Goal: Information Seeking & Learning: Learn about a topic

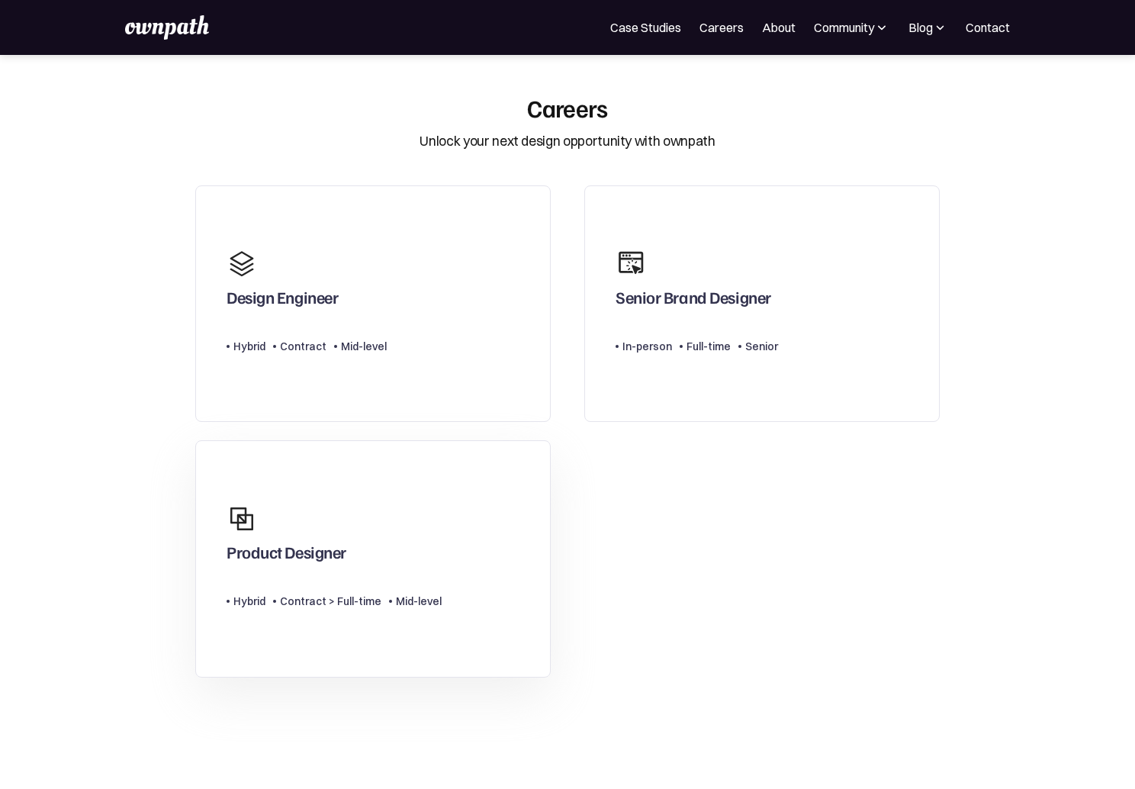
click at [497, 560] on link "Product Designer Type Level Hybrid Contract > Full-time Mid-level" at bounding box center [372, 558] width 355 height 237
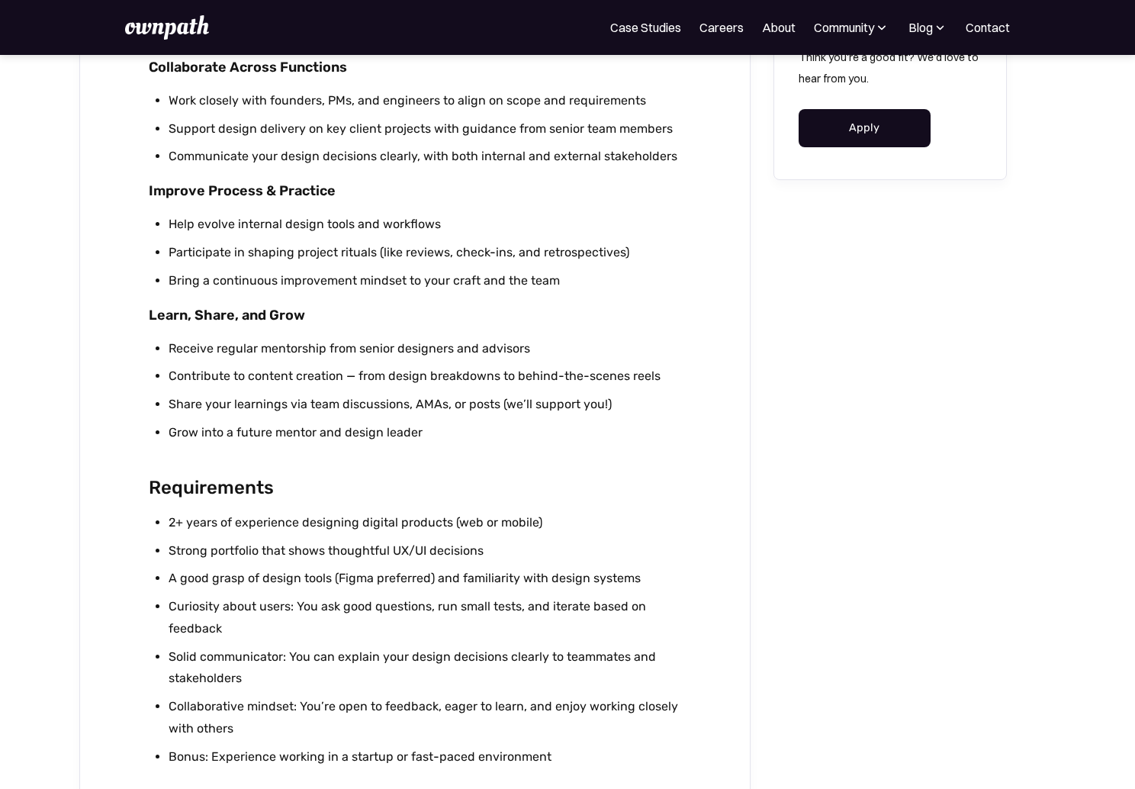
scroll to position [1065, 0]
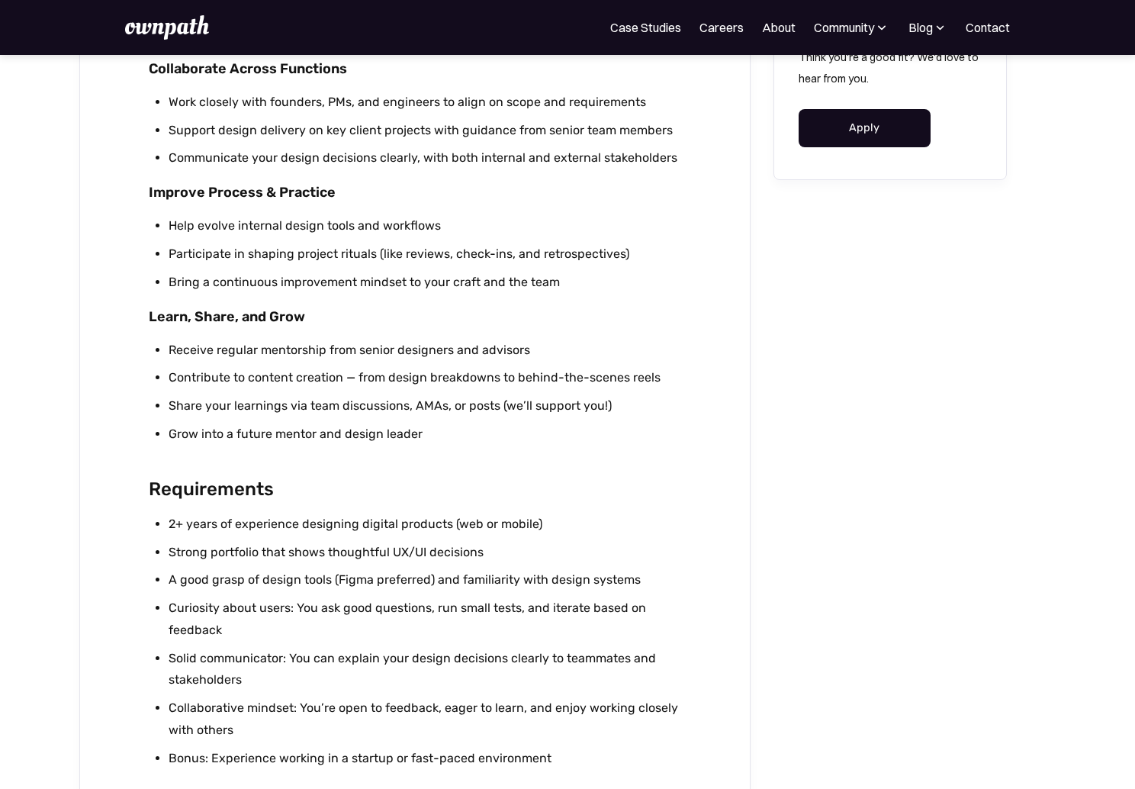
drag, startPoint x: 165, startPoint y: 568, endPoint x: 499, endPoint y: 580, distance: 333.5
click at [499, 580] on ul "2+ years of experience designing digital products (web or mobile) Strong portfo…" at bounding box center [415, 644] width 533 height 262
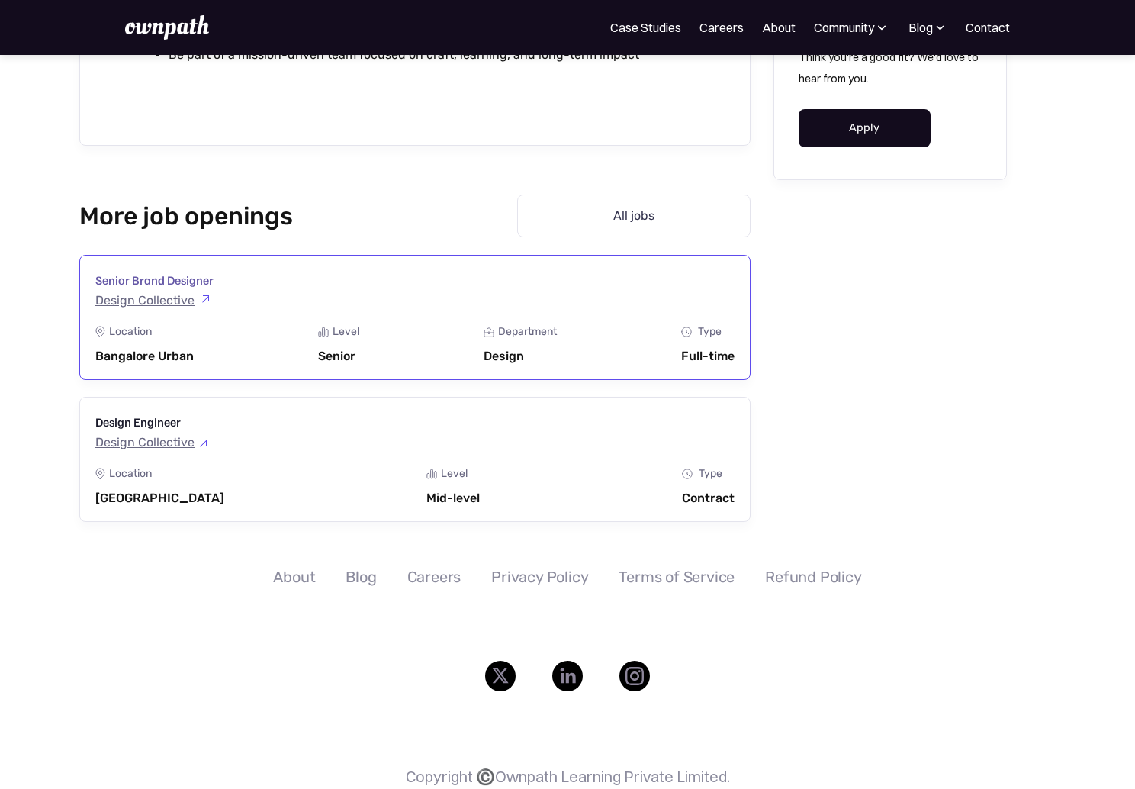
scroll to position [2096, 0]
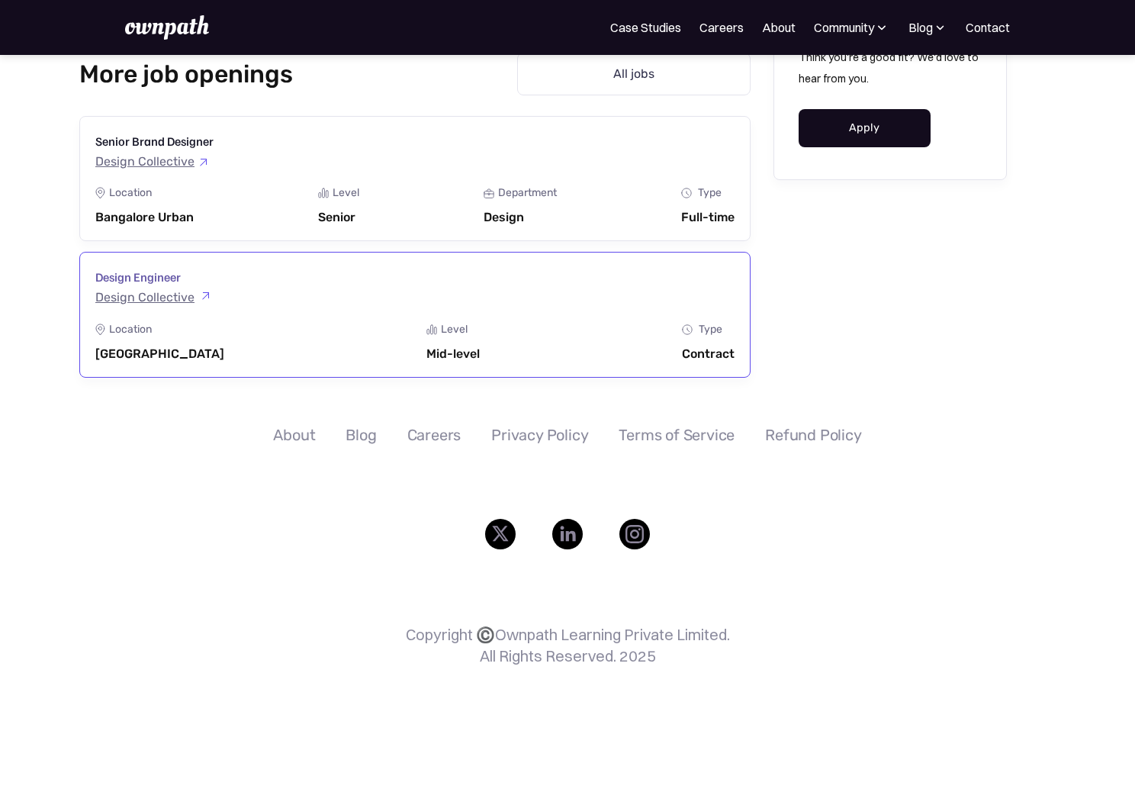
click at [571, 362] on link "Design Engineer Design Collective Location [GEOGRAPHIC_DATA] Level Mid-level De…" at bounding box center [414, 314] width 671 height 125
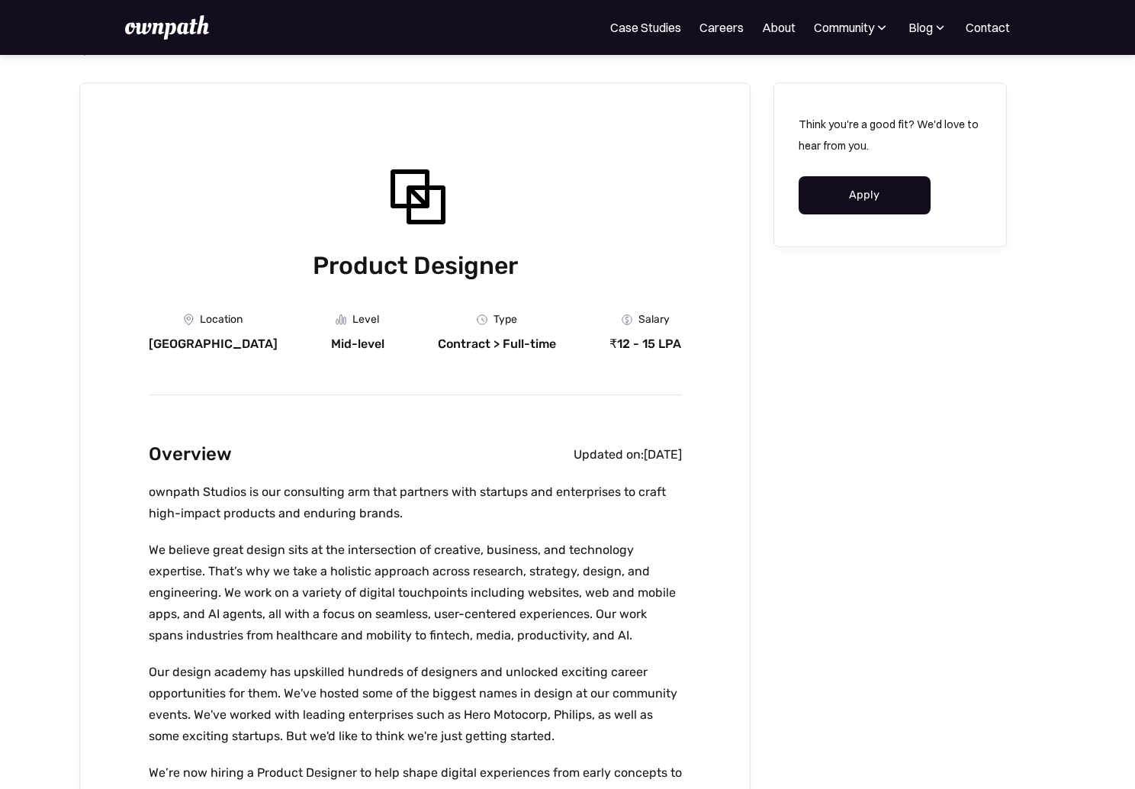
scroll to position [0, 0]
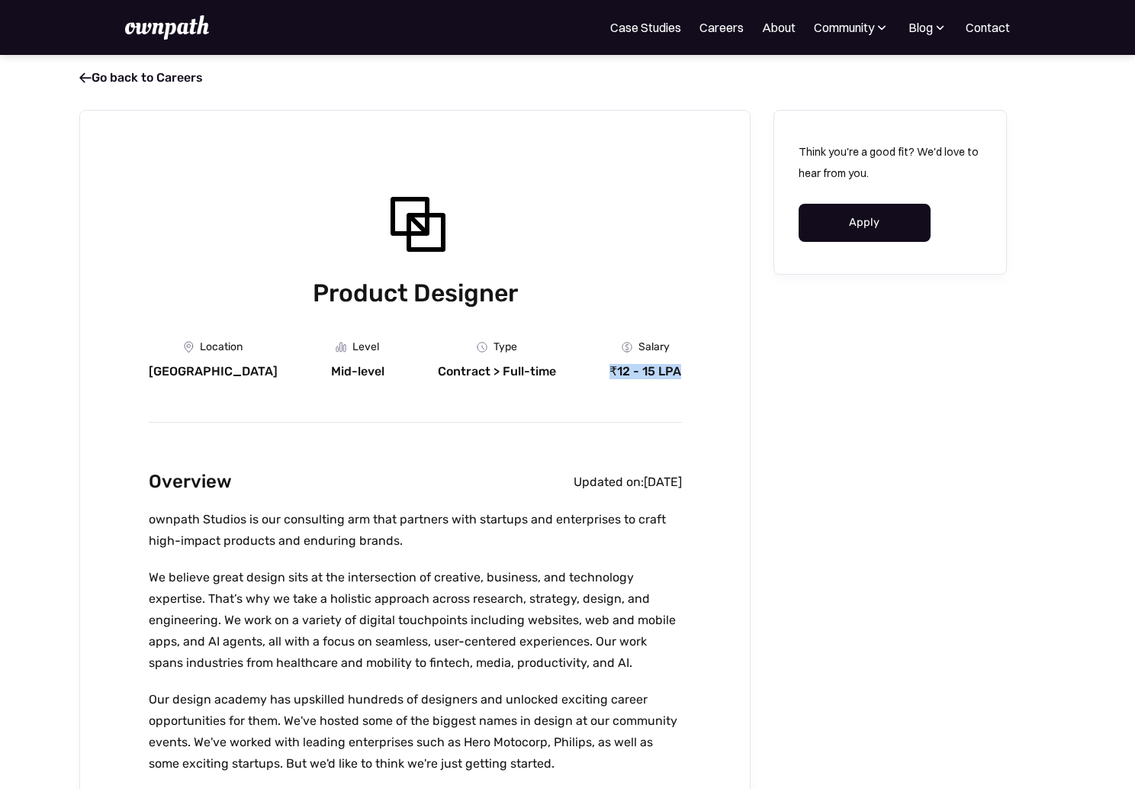
drag, startPoint x: 700, startPoint y: 374, endPoint x: 577, endPoint y: 374, distance: 122.8
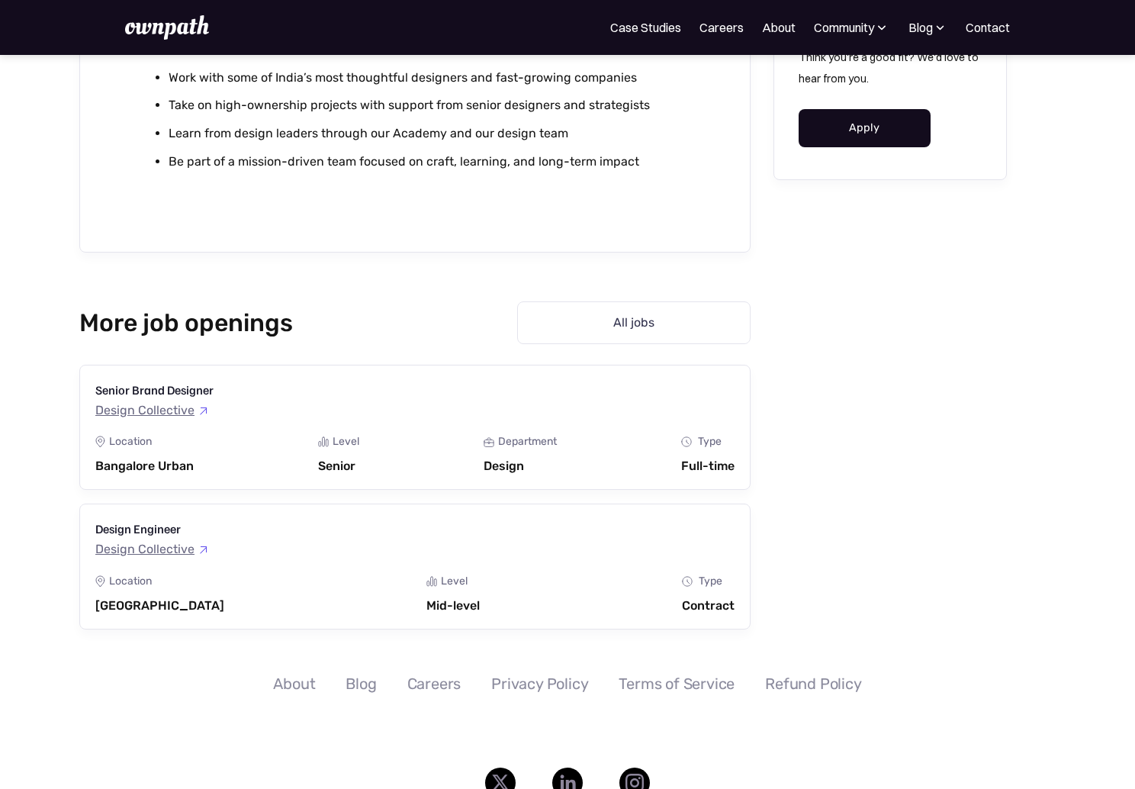
scroll to position [1886, 0]
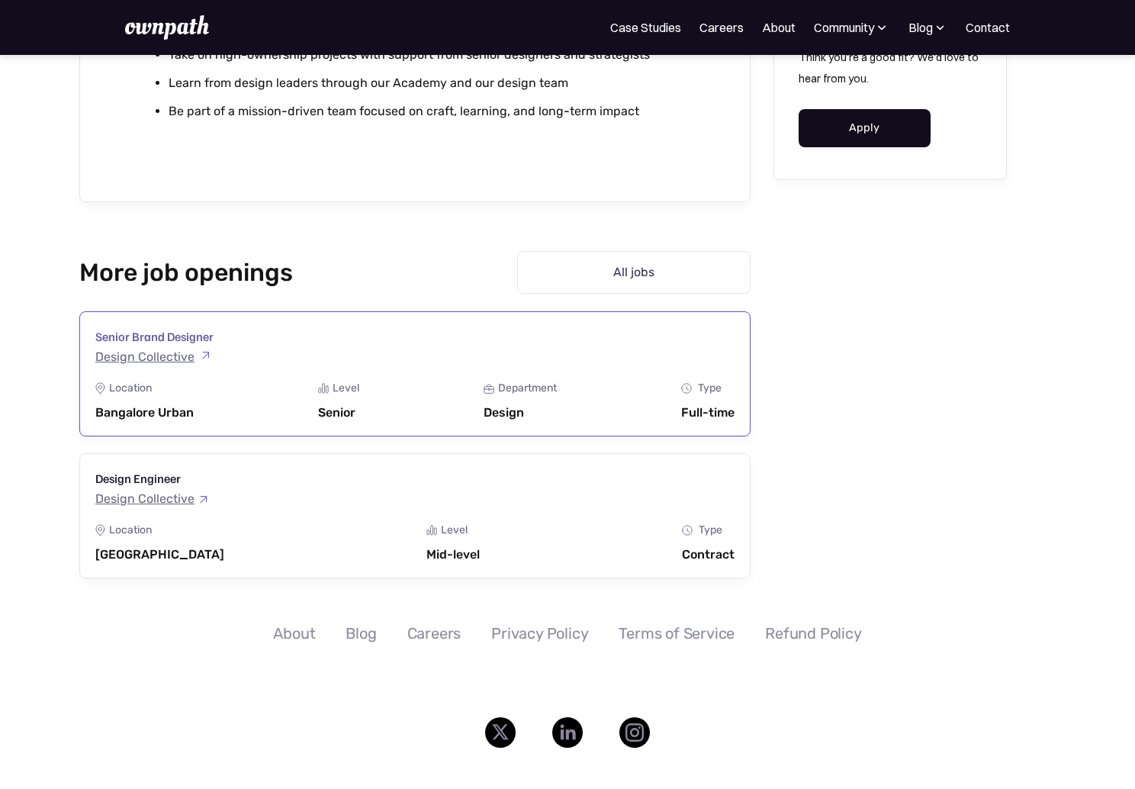
click at [502, 394] on div "Department" at bounding box center [527, 388] width 59 height 12
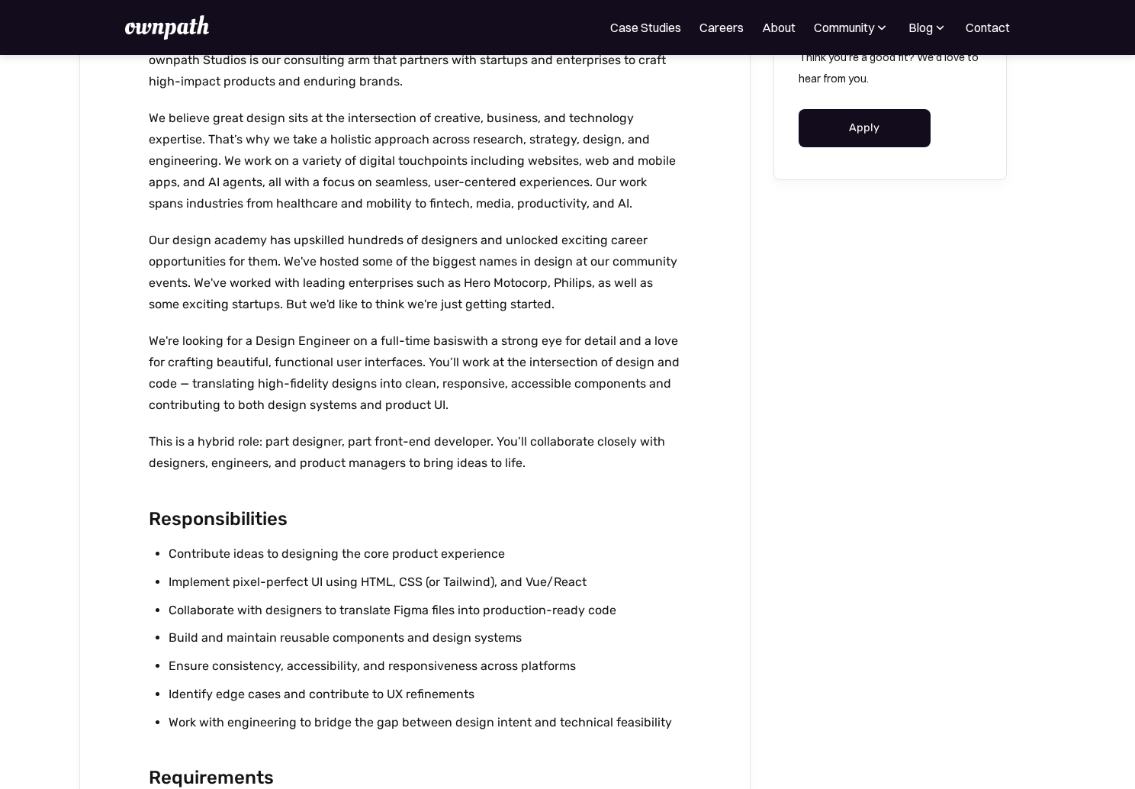
scroll to position [166, 0]
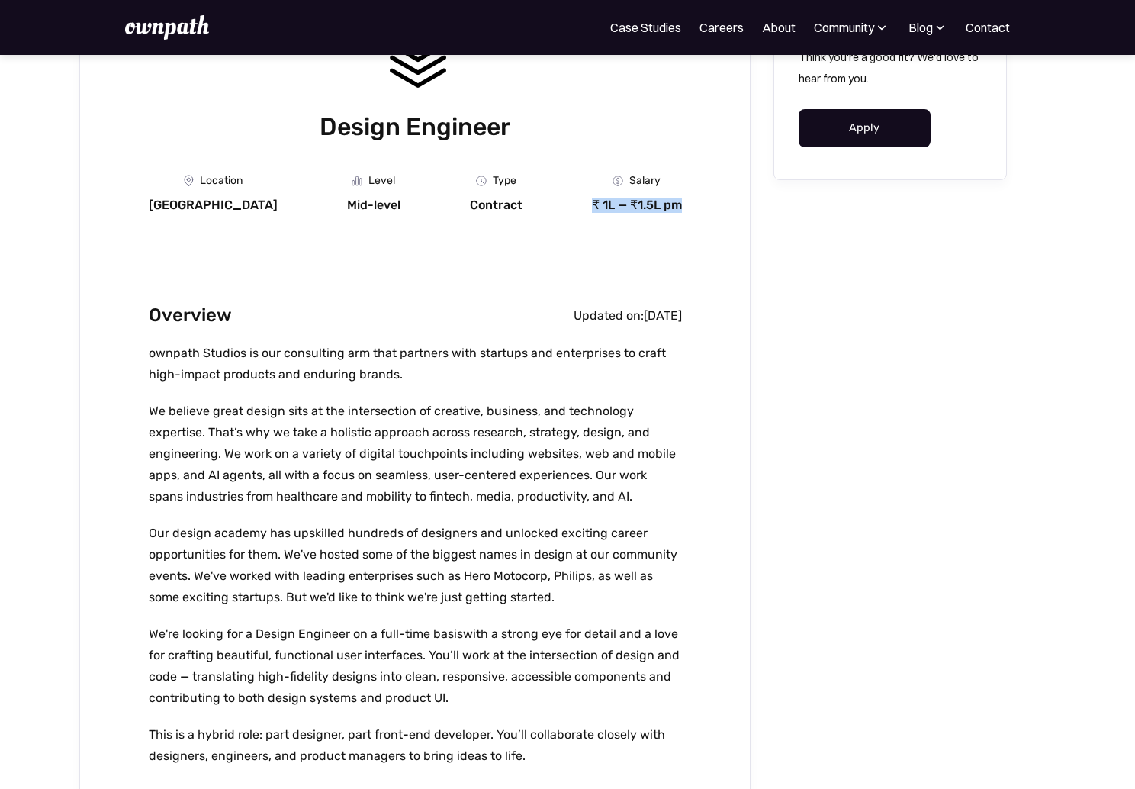
drag, startPoint x: 681, startPoint y: 217, endPoint x: 561, endPoint y: 213, distance: 120.6
click at [561, 213] on div "Design Engineer Location Bangalore Level Mid-level Department Type Contract Sal…" at bounding box center [415, 798] width 533 height 1560
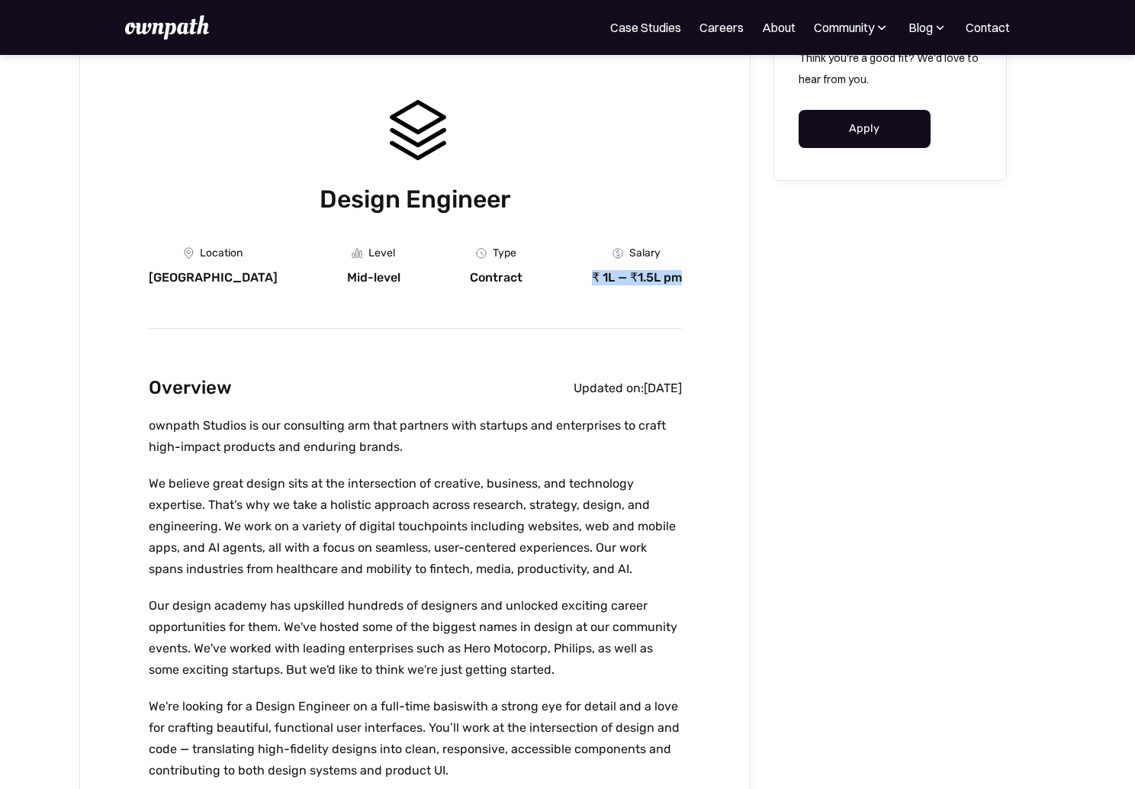
scroll to position [63, 0]
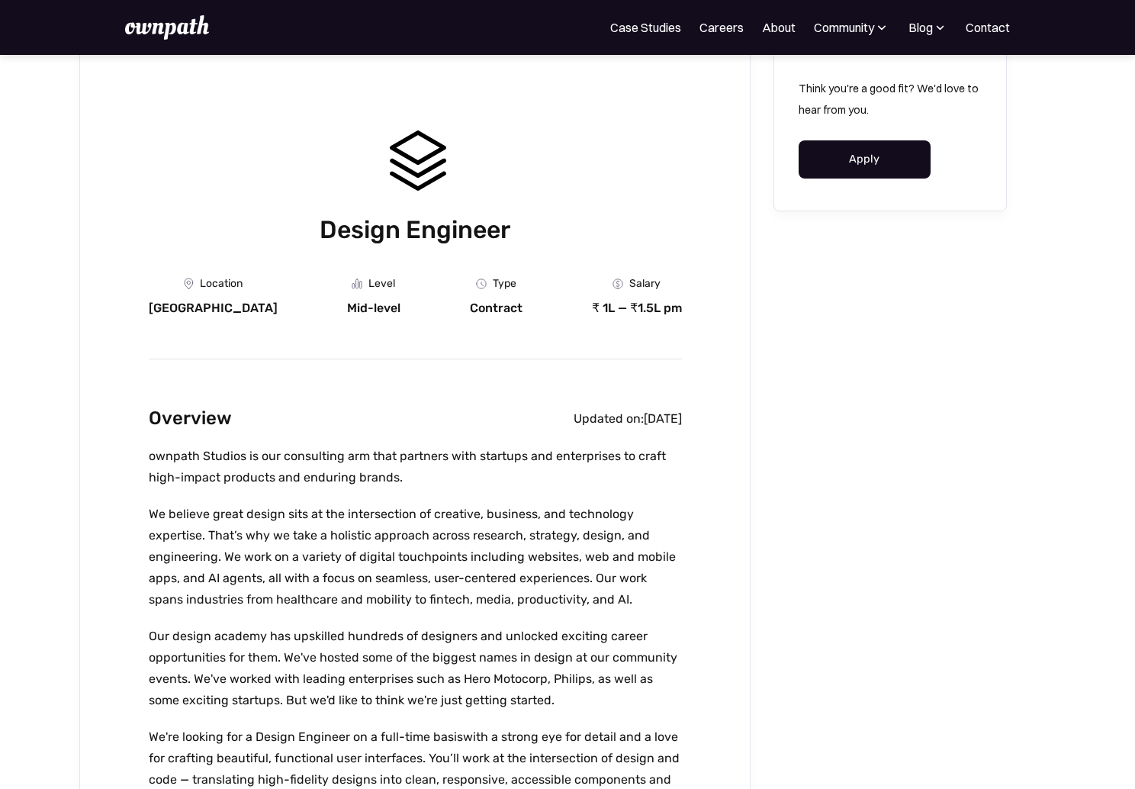
click at [561, 213] on h1 "Design Engineer" at bounding box center [415, 229] width 533 height 35
